Goal: Task Accomplishment & Management: Use online tool/utility

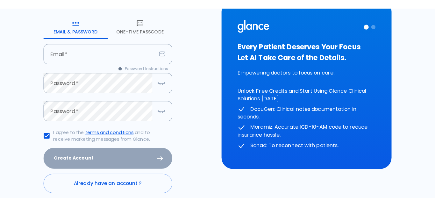
scroll to position [32, 0]
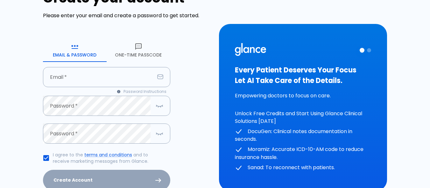
click at [142, 54] on button "One-Time Passcode" at bounding box center [139, 50] width 64 height 23
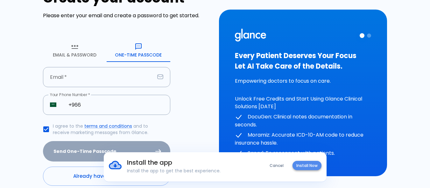
click at [314, 164] on button "Install Now" at bounding box center [307, 165] width 29 height 9
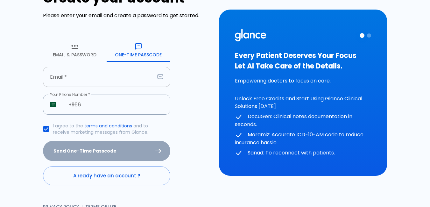
click at [84, 71] on input "text" at bounding box center [99, 77] width 112 height 20
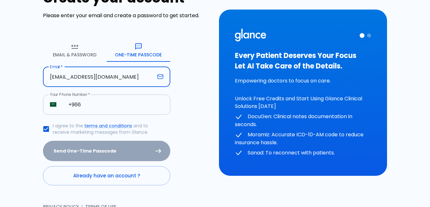
type input "[EMAIL_ADDRESS][DOMAIN_NAME]"
click at [105, 109] on input "+966" at bounding box center [115, 105] width 109 height 20
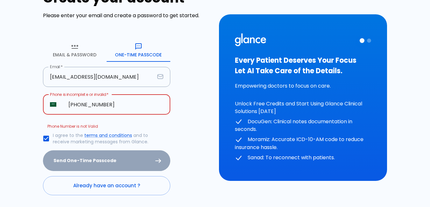
click at [88, 107] on input "[PHONE_NUMBER]" at bounding box center [115, 105] width 109 height 20
click at [86, 110] on input "[PHONE_NUMBER]" at bounding box center [115, 105] width 109 height 20
click at [103, 107] on input "[PHONE_NUMBER]" at bounding box center [115, 105] width 109 height 20
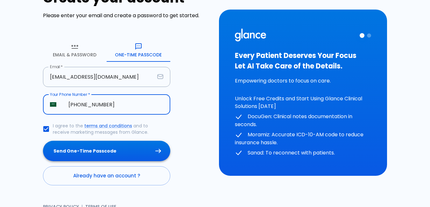
type input "[PHONE_NUMBER]"
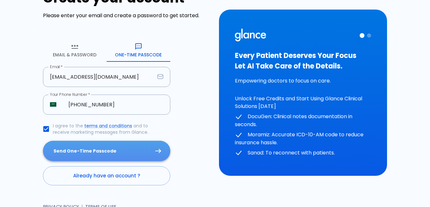
click at [110, 152] on button "Send One-Time Passcode" at bounding box center [106, 151] width 127 height 21
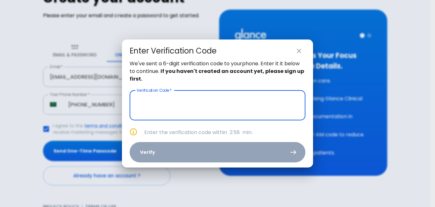
click at [198, 111] on input "text" at bounding box center [218, 105] width 176 height 30
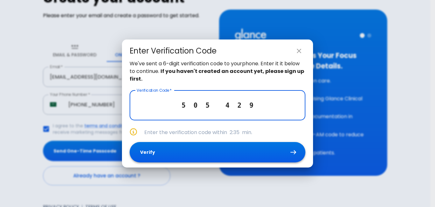
type input "5 0 5 4 2 9"
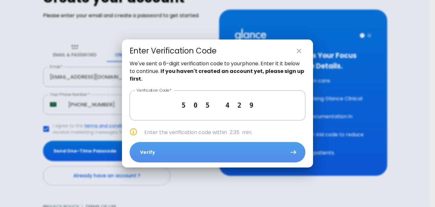
click at [197, 148] on button "Verify" at bounding box center [218, 152] width 176 height 21
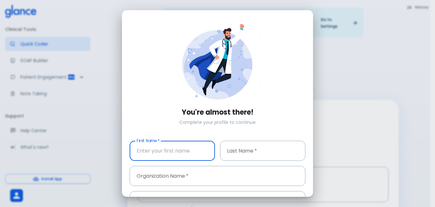
click at [154, 153] on input "text" at bounding box center [172, 151] width 85 height 20
click at [147, 149] on input "SHIEREEN" at bounding box center [172, 151] width 85 height 20
click at [143, 153] on input "SHIEREEN" at bounding box center [172, 151] width 85 height 20
click at [163, 154] on input "[PERSON_NAME]" at bounding box center [172, 151] width 85 height 20
type input "[PERSON_NAME]"
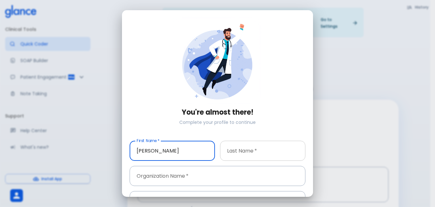
click at [239, 148] on input "text" at bounding box center [262, 151] width 85 height 20
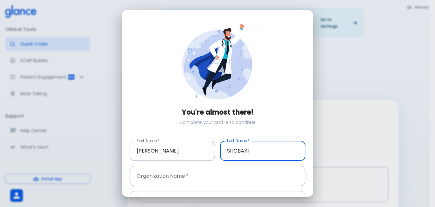
type input "SHOBAKI"
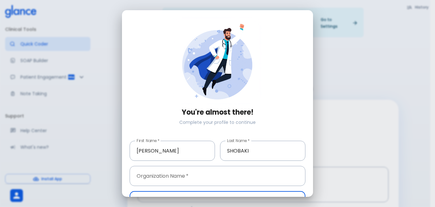
click at [163, 187] on input "[PHONE_NUMBER]" at bounding box center [226, 201] width 157 height 20
click at [174, 175] on input "text" at bounding box center [218, 176] width 176 height 20
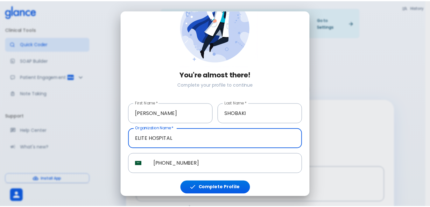
scroll to position [39, 0]
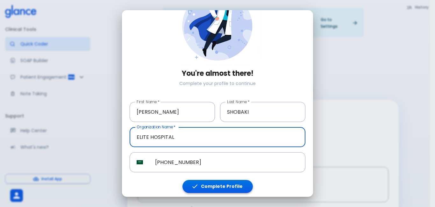
type input "ELITE HOSPITAL"
click at [203, 180] on button "Complete Profile" at bounding box center [218, 186] width 70 height 13
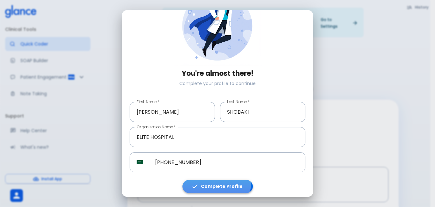
click at [203, 180] on button "Complete Profile" at bounding box center [218, 186] width 70 height 13
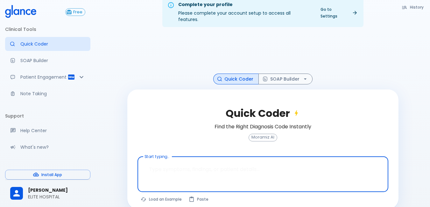
scroll to position [15, 0]
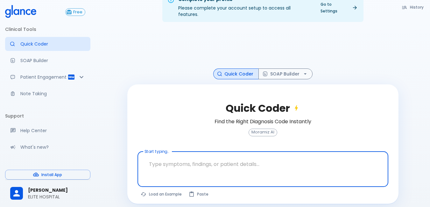
click at [179, 162] on textarea at bounding box center [263, 164] width 242 height 20
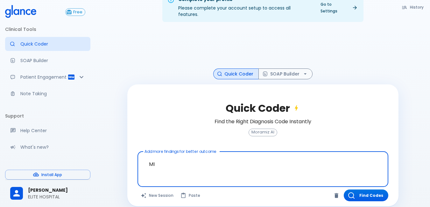
type textarea "M"
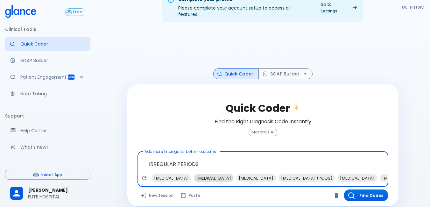
click at [221, 175] on span "[MEDICAL_DATA]" at bounding box center [214, 178] width 40 height 7
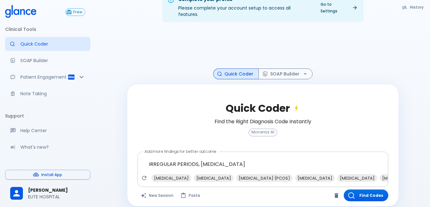
drag, startPoint x: 231, startPoint y: 176, endPoint x: 237, endPoint y: 176, distance: 5.7
click at [238, 176] on div "[MEDICAL_DATA] [MEDICAL_DATA] [MEDICAL_DATA] (PCOS) [MEDICAL_DATA] [MEDICAL_DAT…" at bounding box center [264, 179] width 248 height 11
click at [313, 175] on span "[MEDICAL_DATA]" at bounding box center [297, 178] width 40 height 7
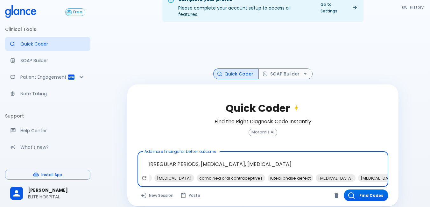
scroll to position [0, 269]
click at [327, 175] on span "[MEDICAL_DATA]" at bounding box center [335, 178] width 40 height 7
type textarea "IRREGULAR PERIODS, [MEDICAL_DATA], [MEDICAL_DATA], [MEDICAL_DATA]"
click at [354, 187] on icon "button" at bounding box center [352, 195] width 6 height 6
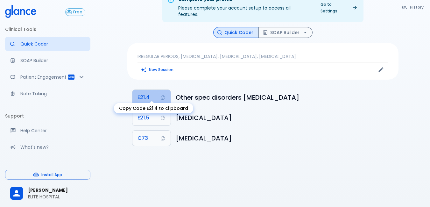
click at [142, 95] on span "E21.4" at bounding box center [144, 97] width 12 height 9
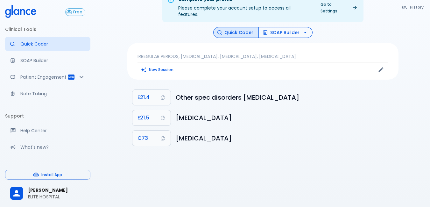
click at [299, 27] on button "SOAP Builder" at bounding box center [286, 32] width 54 height 11
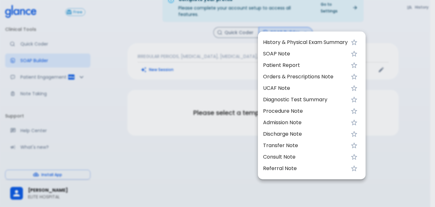
click at [211, 22] on div at bounding box center [217, 103] width 435 height 207
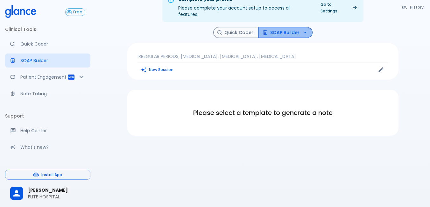
click at [300, 27] on button "SOAP Builder" at bounding box center [286, 32] width 54 height 11
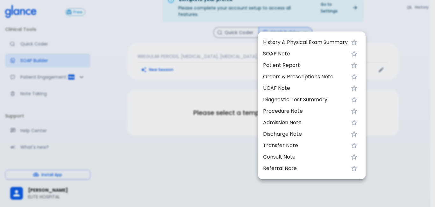
click at [276, 87] on span "UCAF Note" at bounding box center [305, 88] width 85 height 8
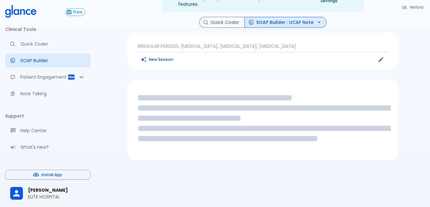
scroll to position [31, 0]
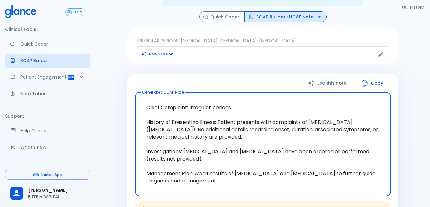
click at [372, 77] on button "Copy" at bounding box center [373, 83] width 37 height 13
